Goal: Task Accomplishment & Management: Use online tool/utility

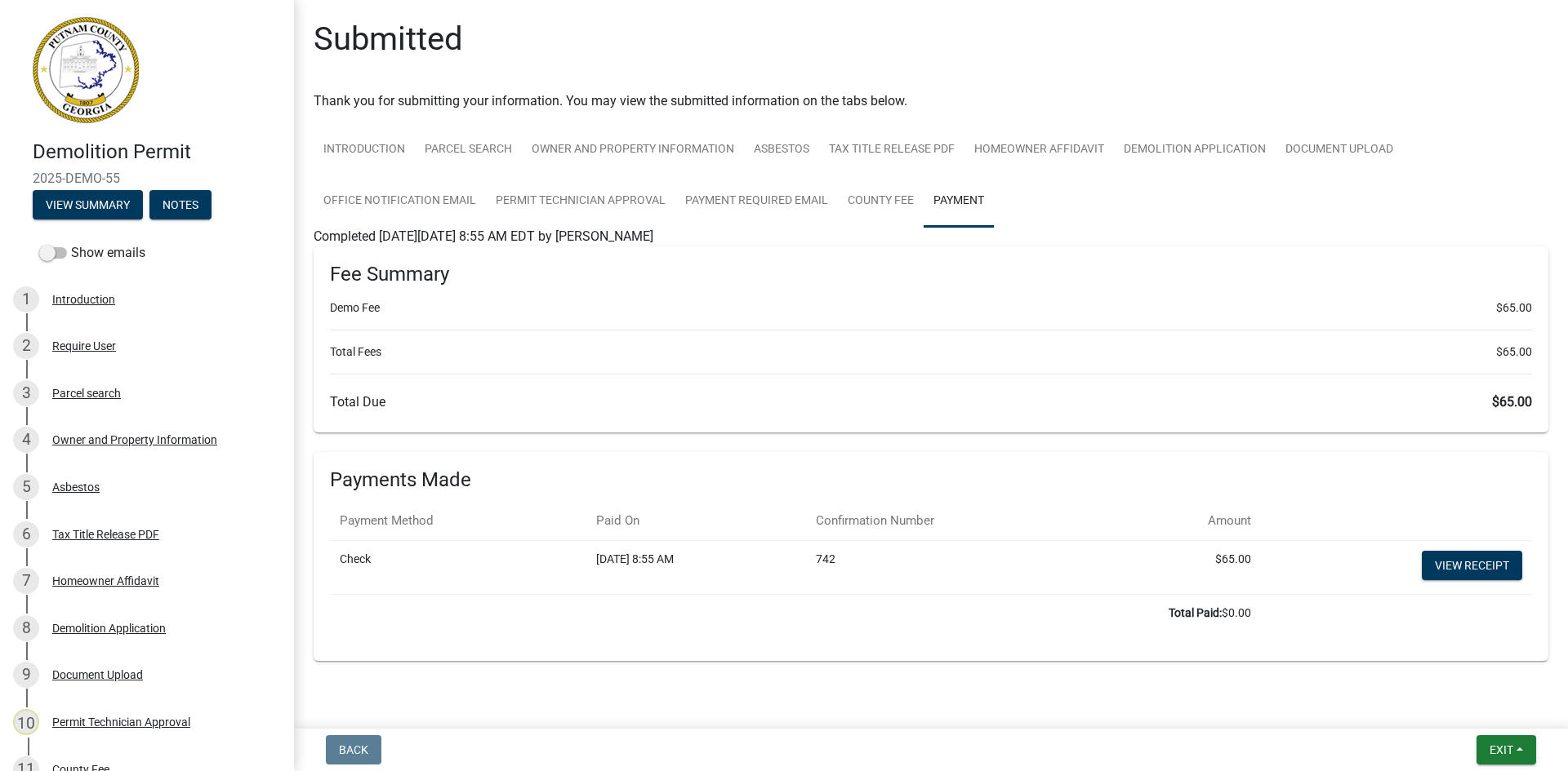
scroll to position [278, 0]
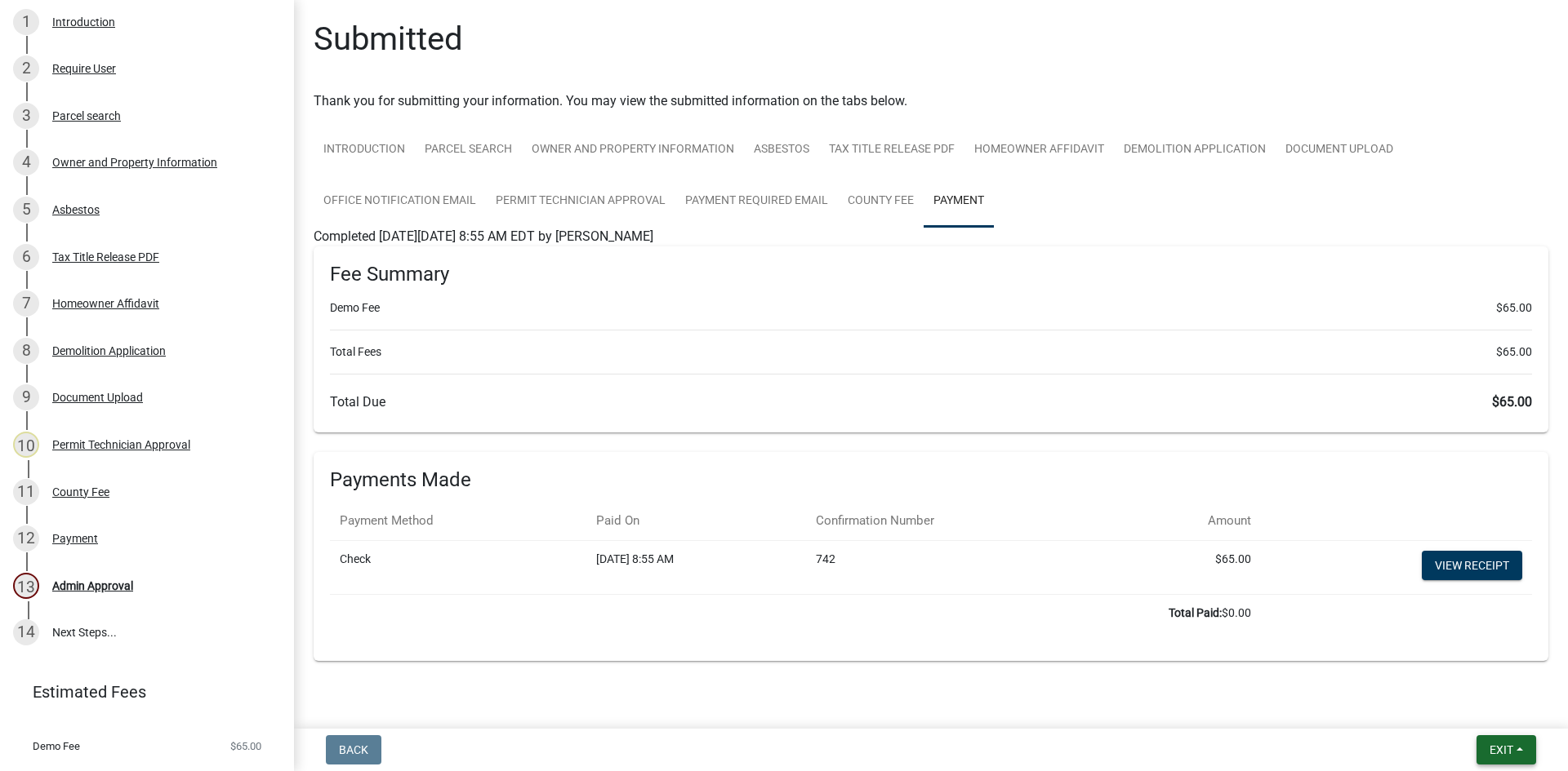
click at [1510, 746] on span "Exit" at bounding box center [1501, 750] width 24 height 13
click at [1494, 723] on button "Save & Exit" at bounding box center [1471, 708] width 131 height 39
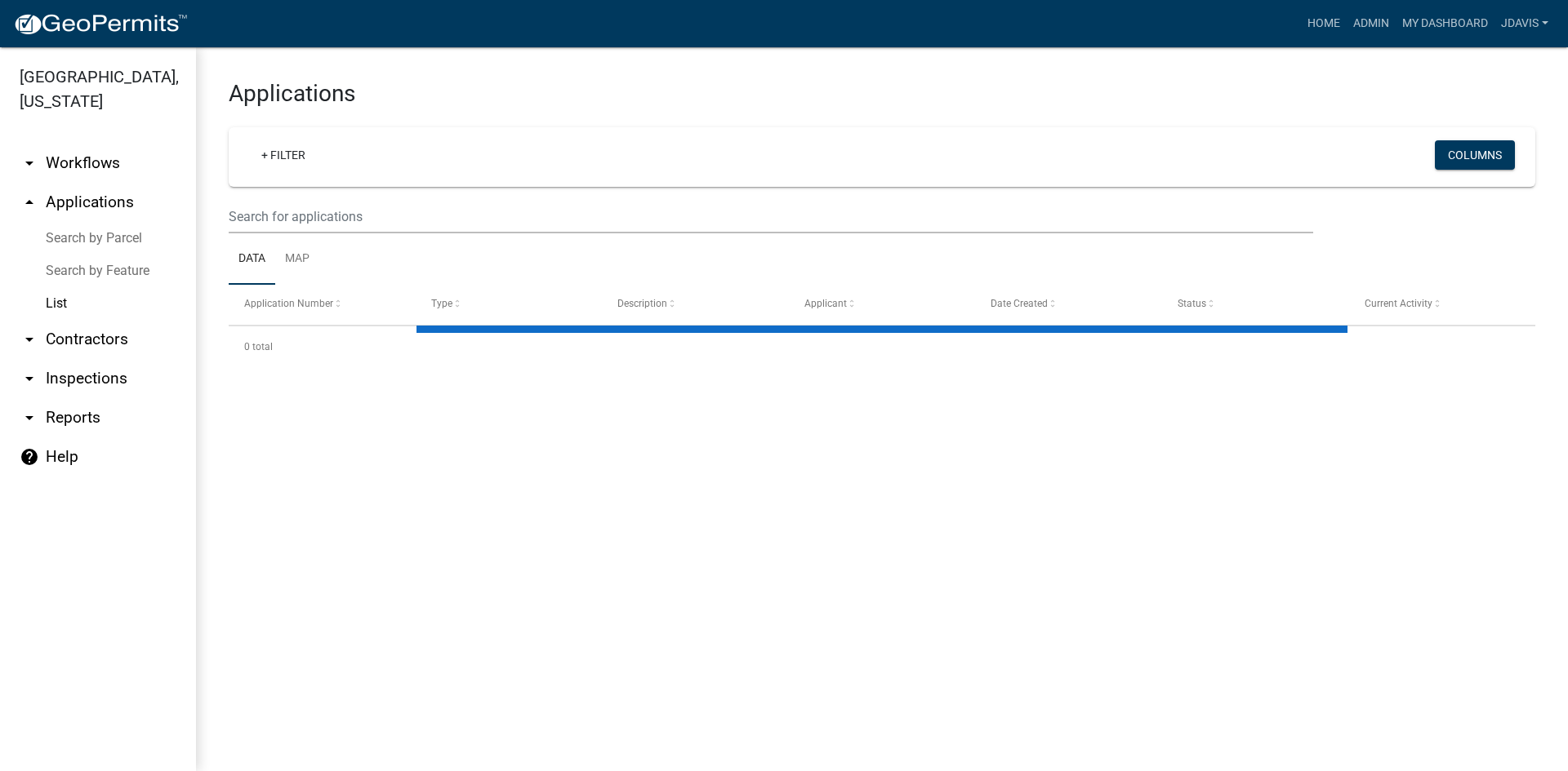
select select "2: 50"
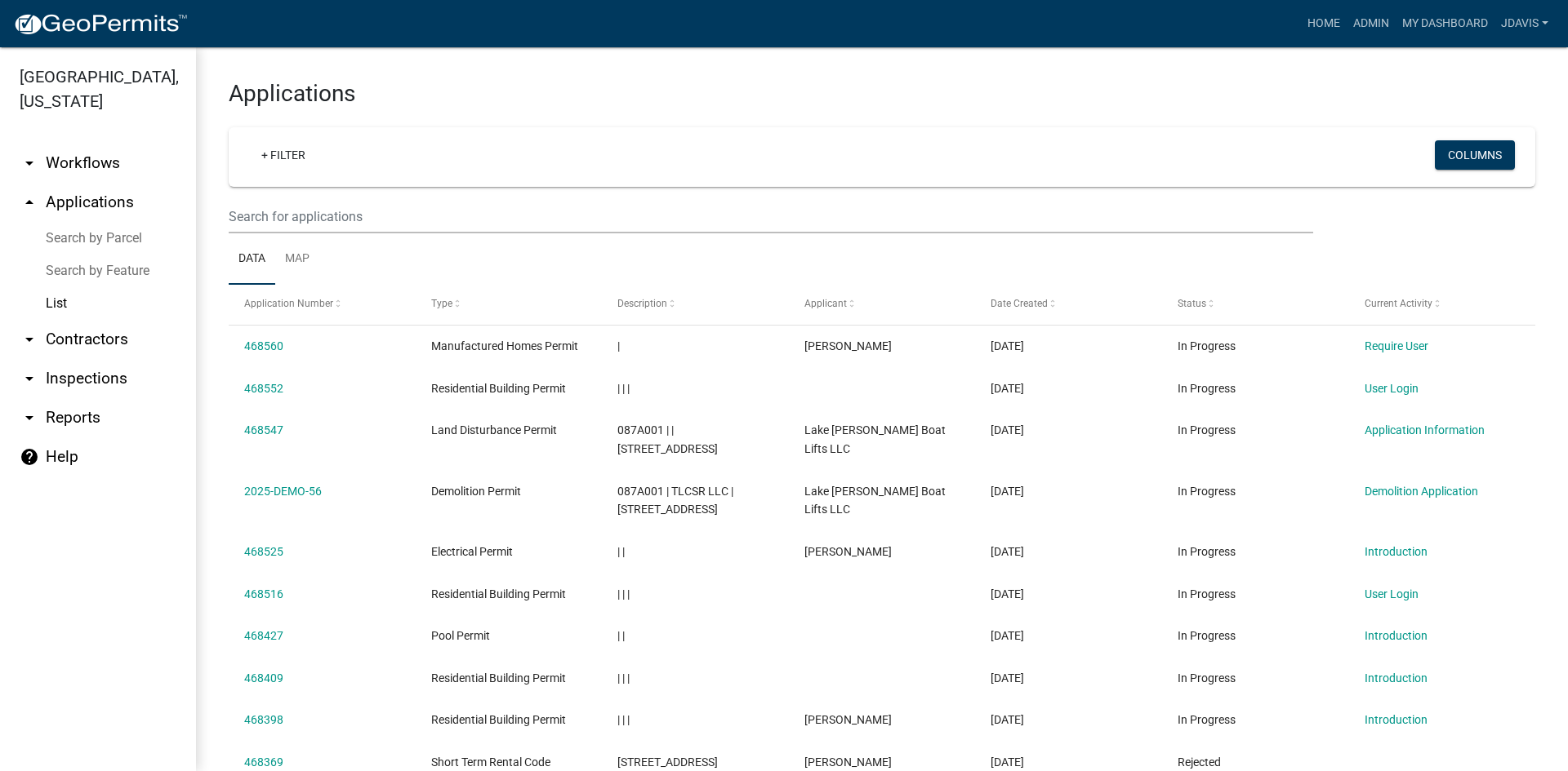
click at [135, 236] on link "Search by Parcel" at bounding box center [98, 238] width 196 height 33
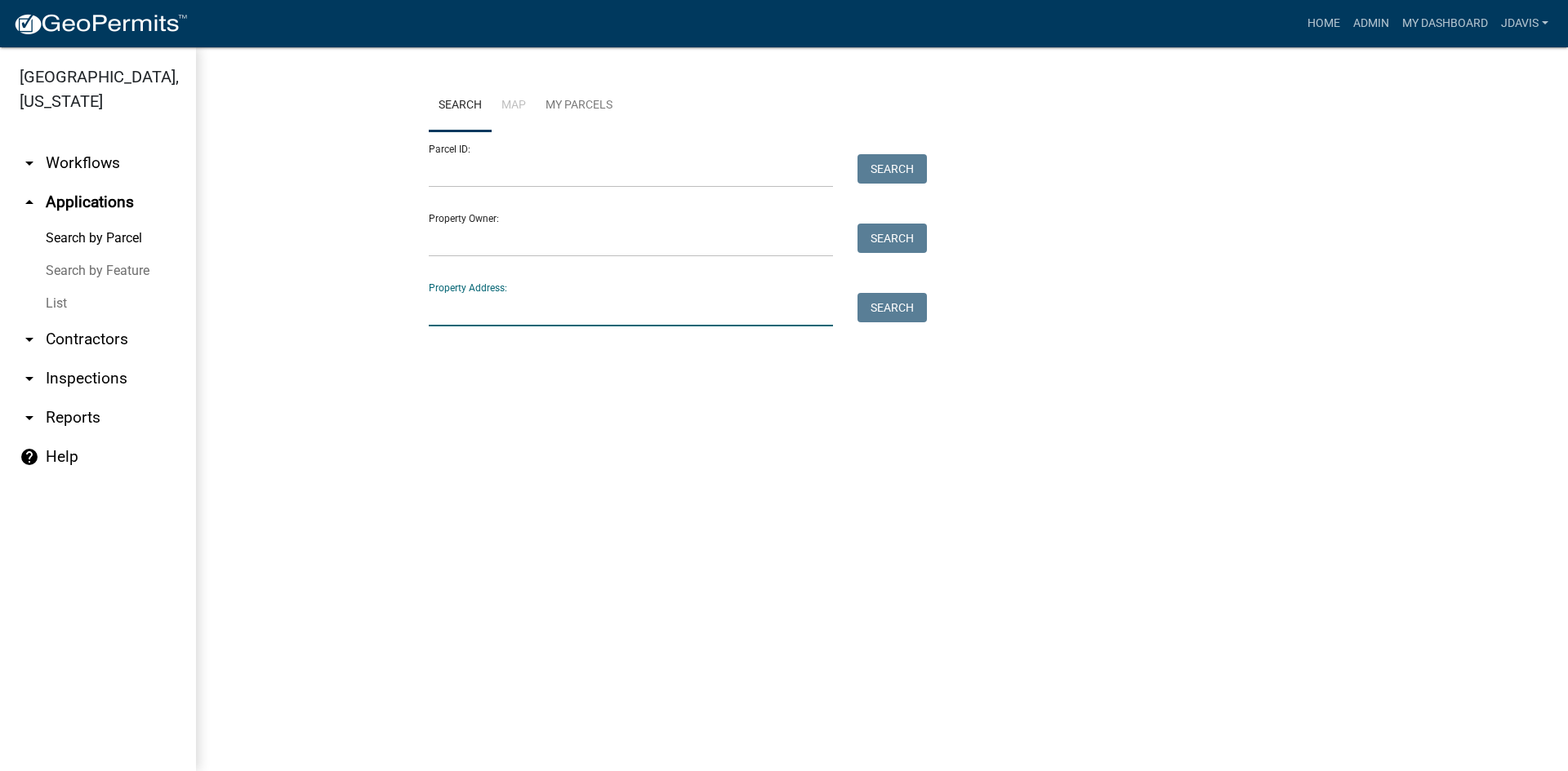
click at [511, 309] on input "Property Address:" at bounding box center [631, 310] width 404 height 34
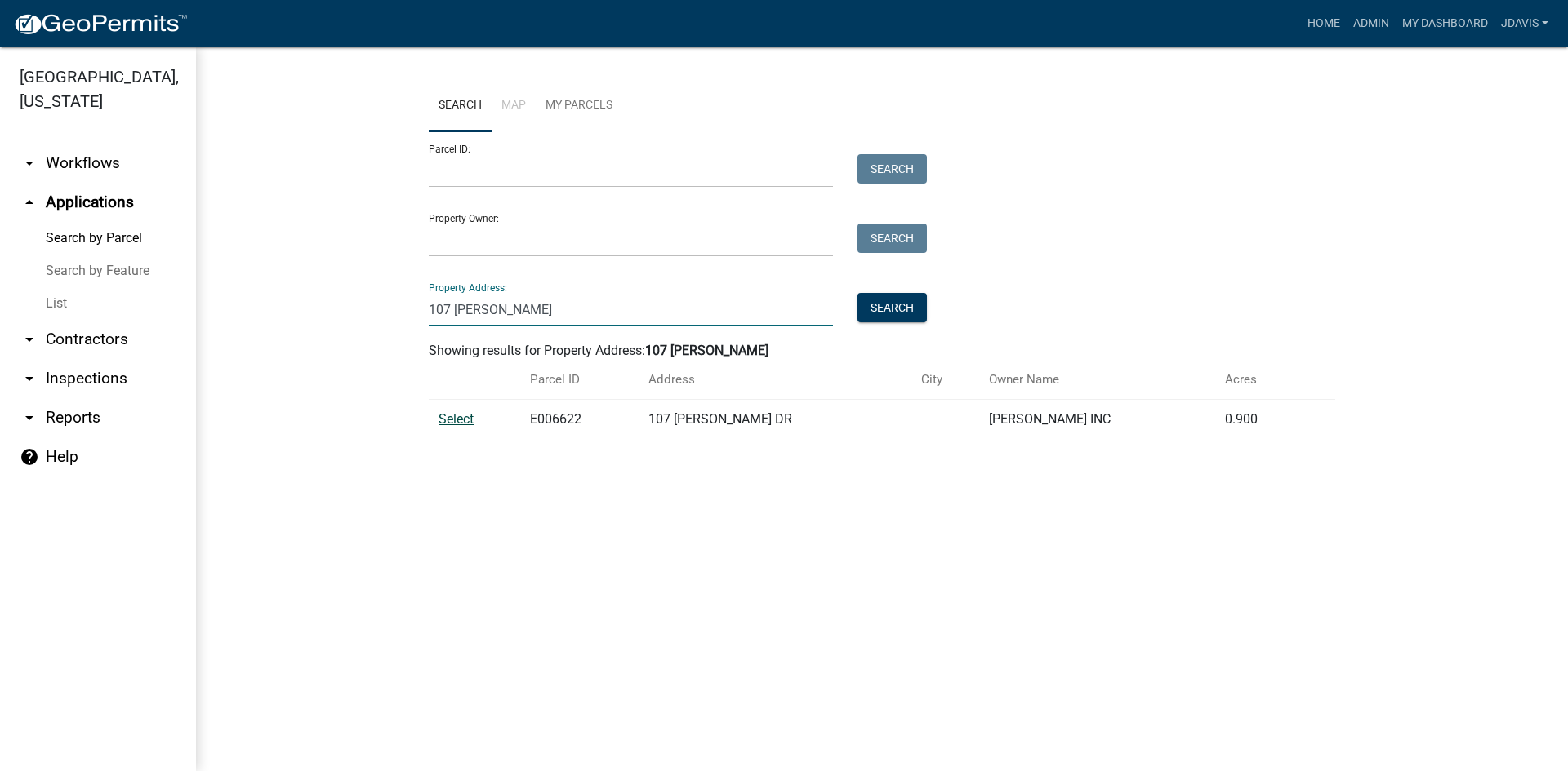
type input "107 [PERSON_NAME]"
click at [451, 414] on span "Select" at bounding box center [456, 419] width 36 height 15
